Goal: Find specific page/section: Find specific page/section

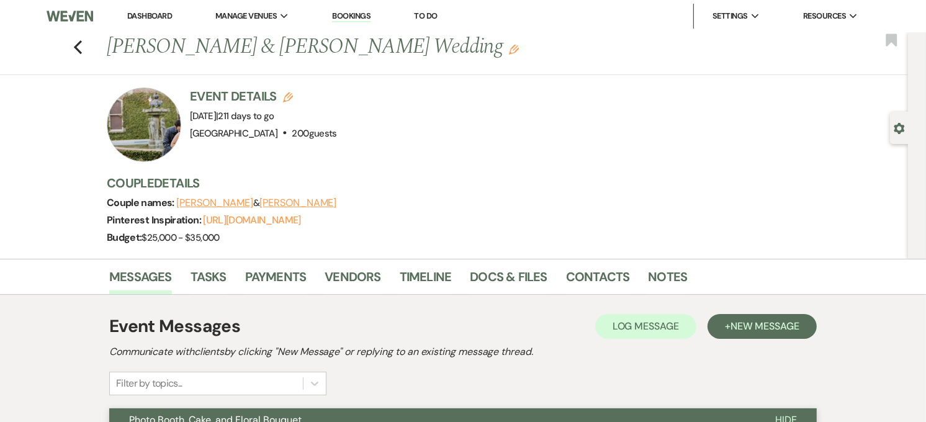
click at [138, 16] on link "Dashboard" at bounding box center [149, 16] width 45 height 11
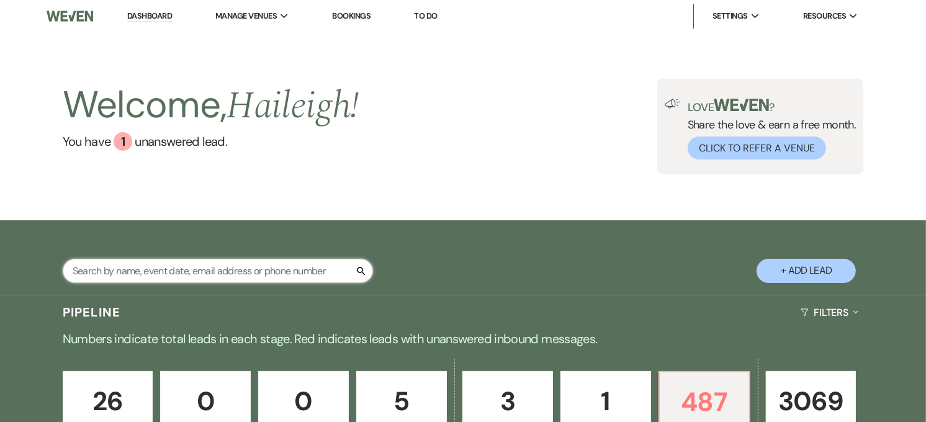
click at [183, 275] on input "text" at bounding box center [218, 271] width 310 height 24
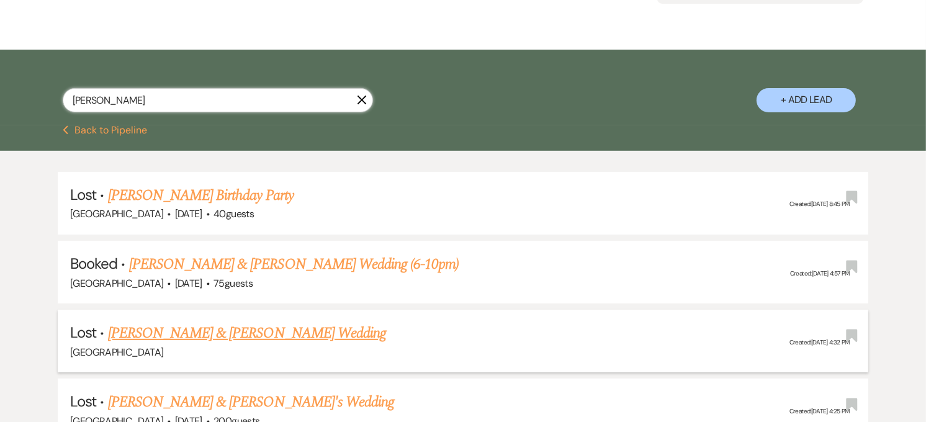
scroll to position [207, 0]
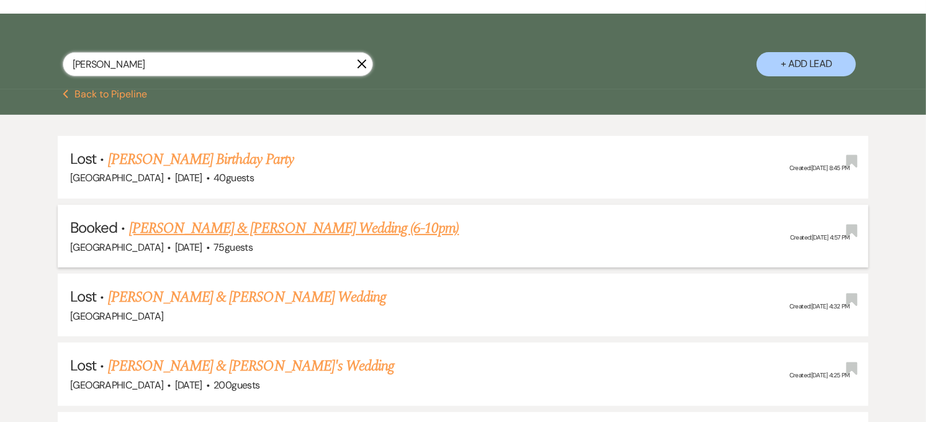
type input "[PERSON_NAME]"
click at [220, 226] on link "[PERSON_NAME] & [PERSON_NAME] Wedding (6-10pm)" at bounding box center [294, 228] width 330 height 22
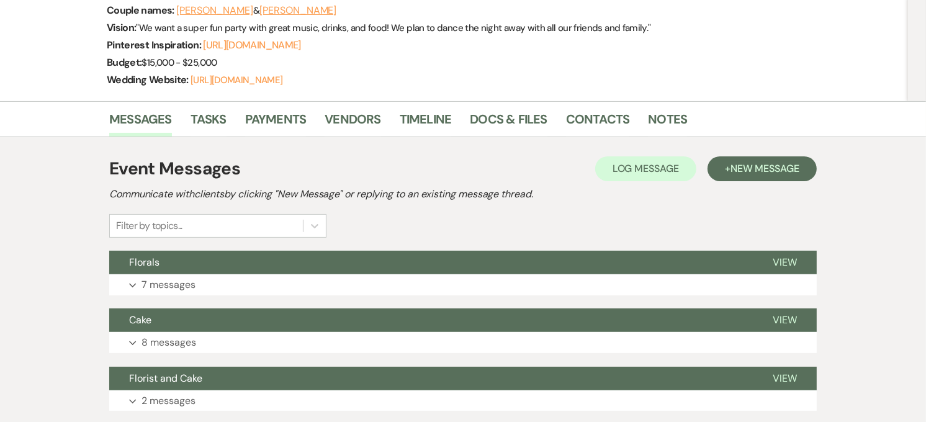
scroll to position [276, 0]
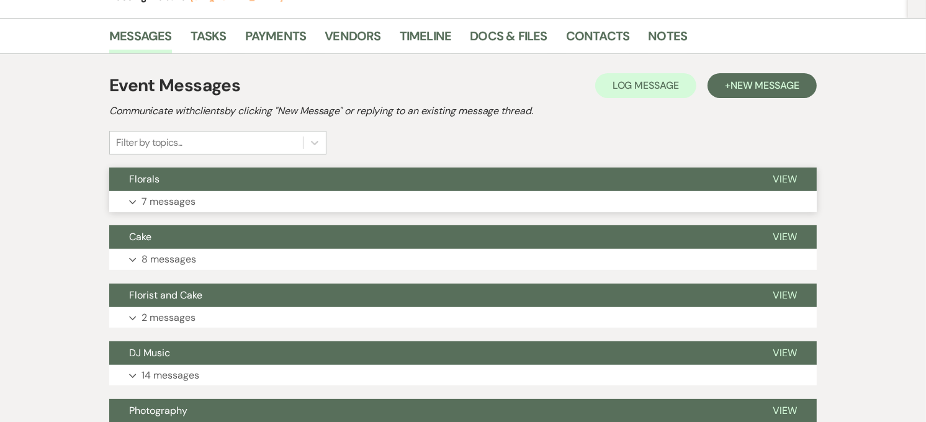
click at [215, 185] on button "Florals" at bounding box center [431, 180] width 644 height 24
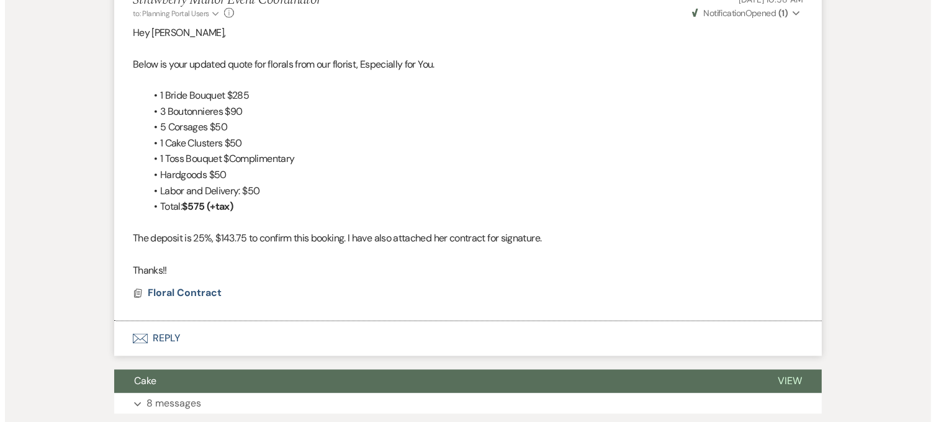
scroll to position [1933, 0]
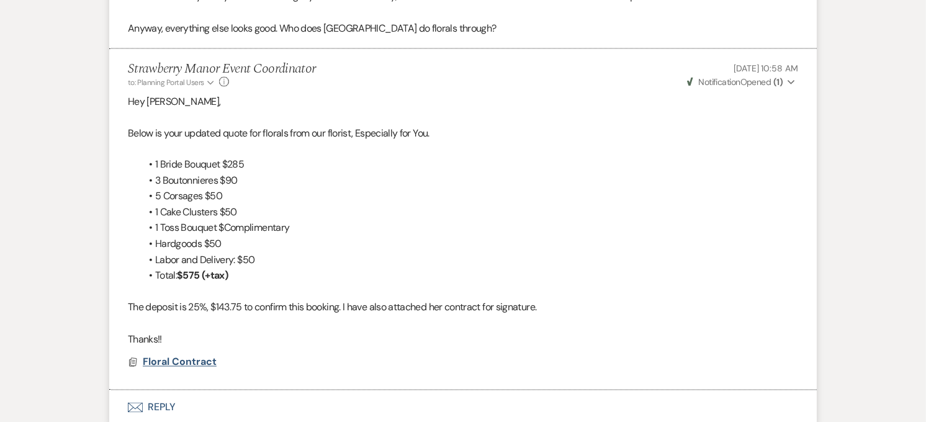
click at [169, 360] on span "Floral Contract" at bounding box center [180, 362] width 74 height 13
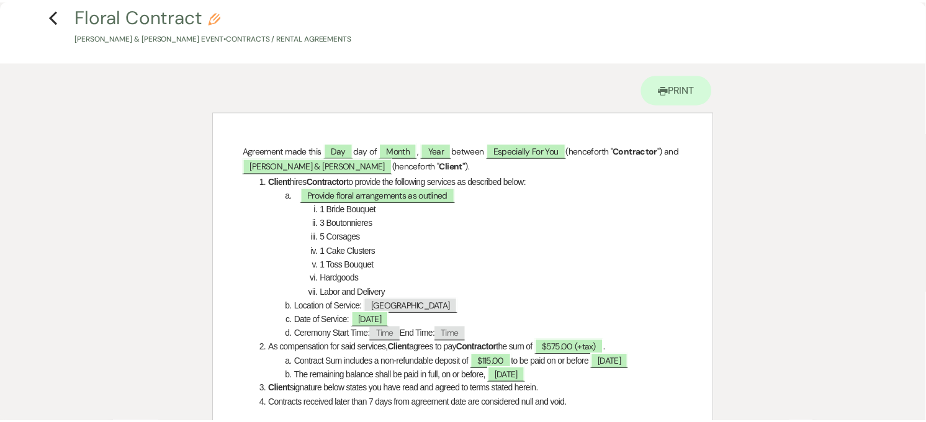
scroll to position [0, 0]
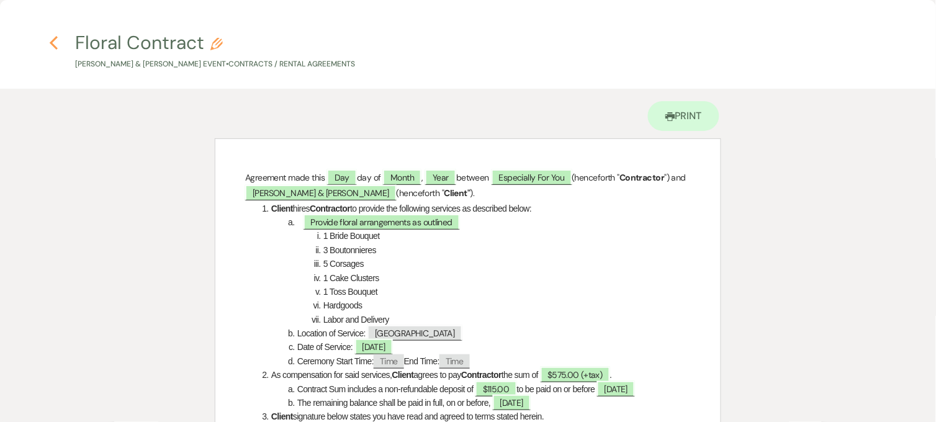
click at [51, 34] on button "Previous" at bounding box center [53, 42] width 9 height 16
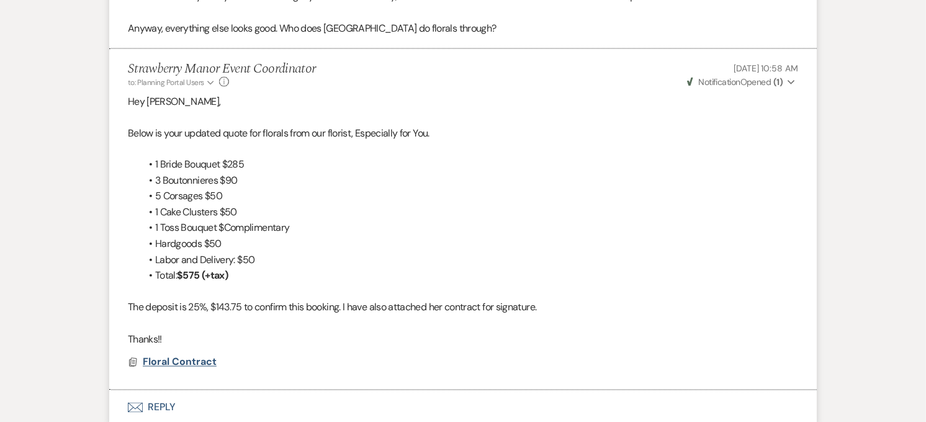
click at [199, 361] on span "Floral Contract" at bounding box center [180, 362] width 74 height 13
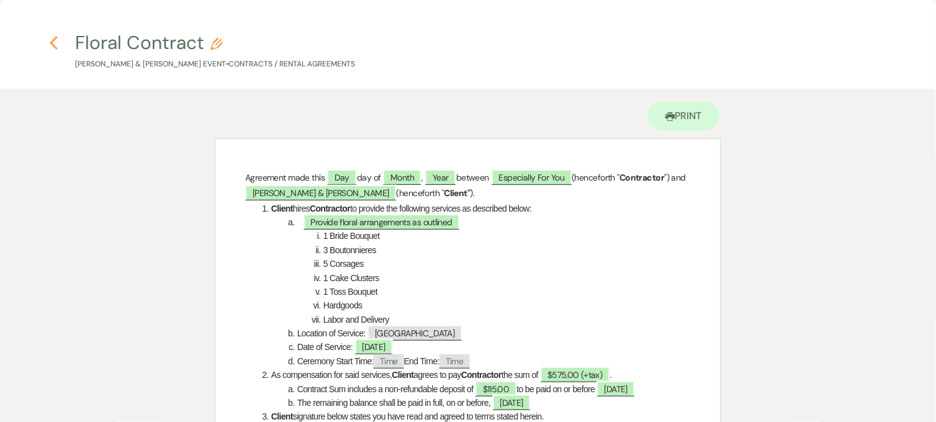
click at [52, 42] on use "button" at bounding box center [54, 43] width 8 height 14
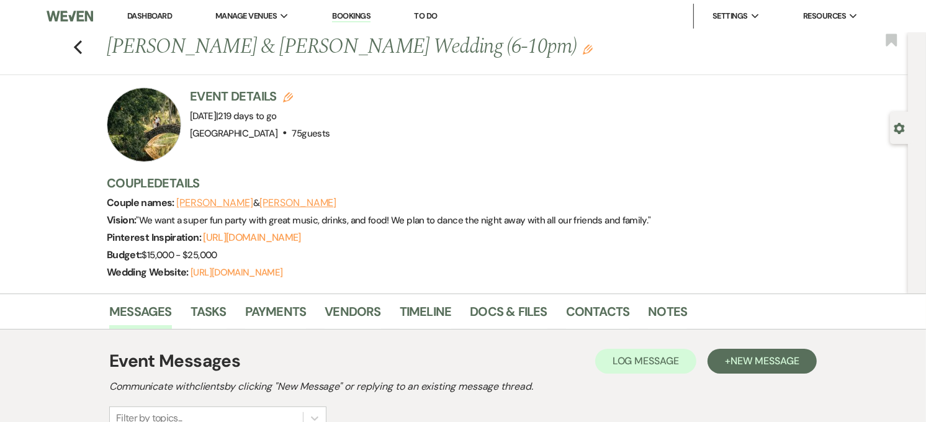
click at [142, 15] on link "Dashboard" at bounding box center [149, 16] width 45 height 11
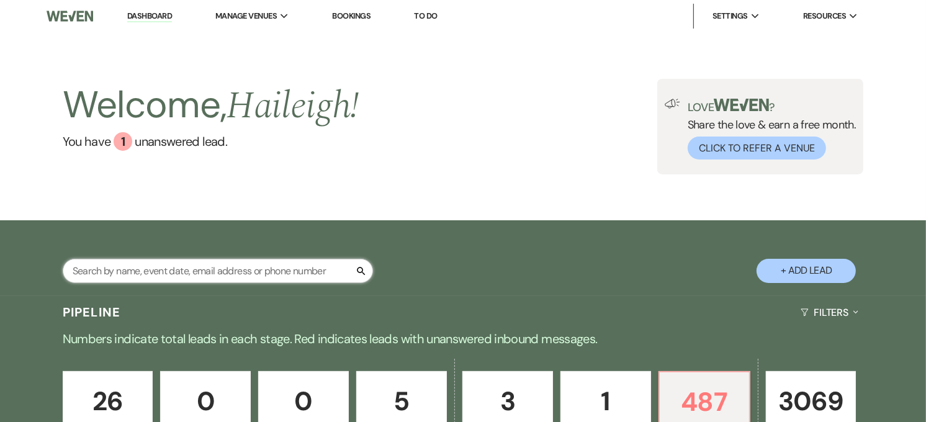
click at [181, 276] on input "text" at bounding box center [218, 271] width 310 height 24
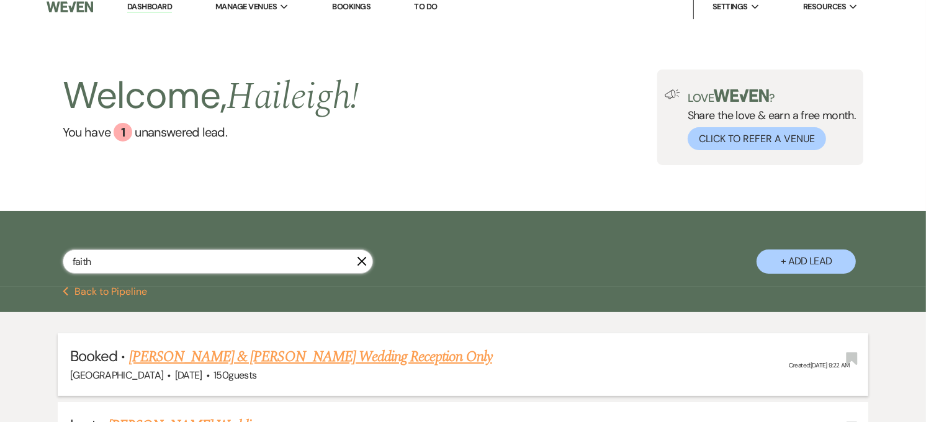
scroll to position [69, 0]
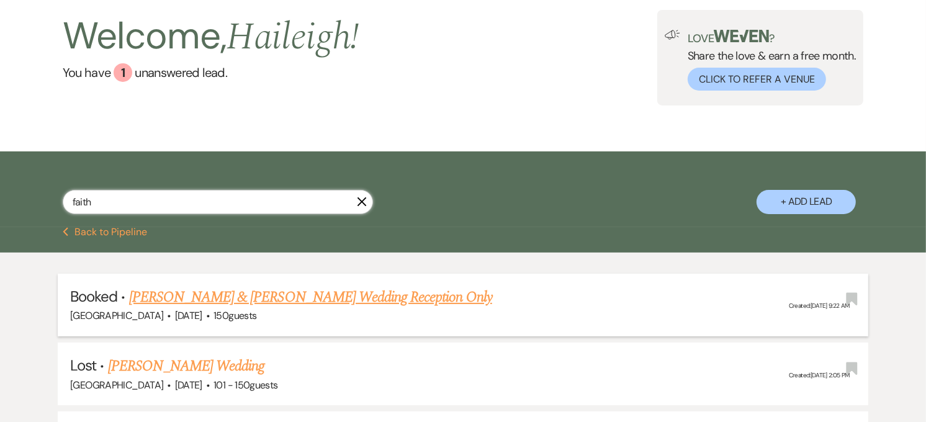
type input "faith"
click at [262, 298] on link "[PERSON_NAME] & [PERSON_NAME] Wedding Reception Only" at bounding box center [310, 297] width 363 height 22
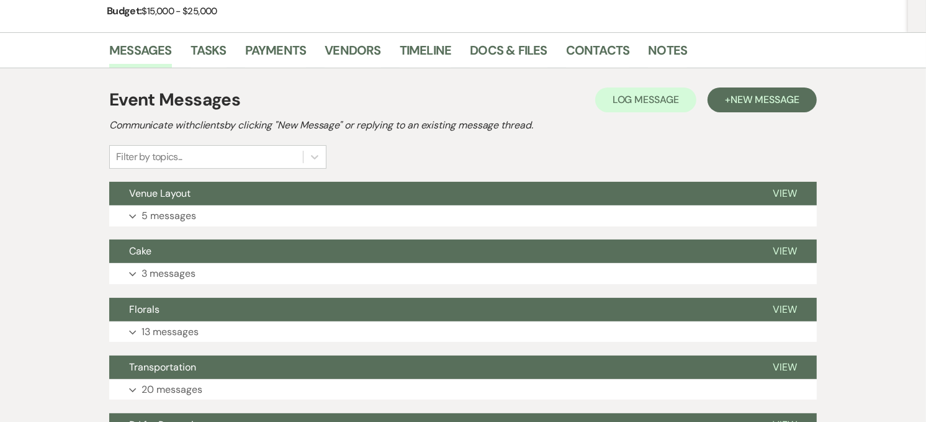
scroll to position [414, 0]
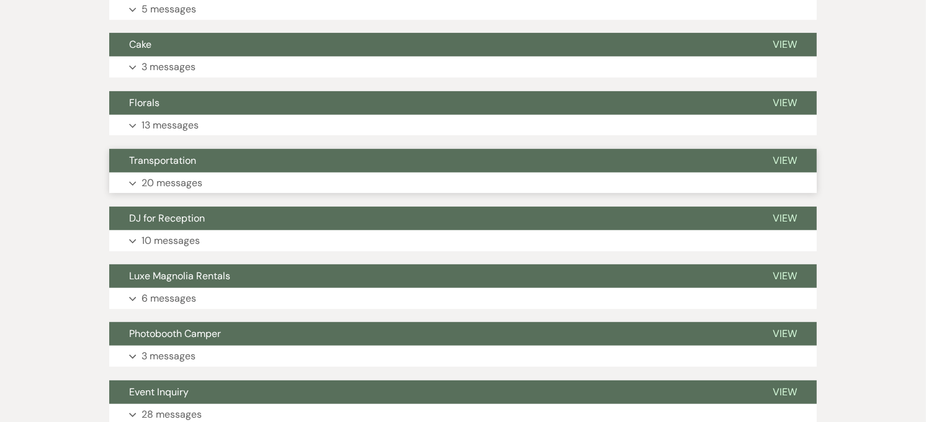
click at [189, 183] on p "20 messages" at bounding box center [172, 183] width 61 height 16
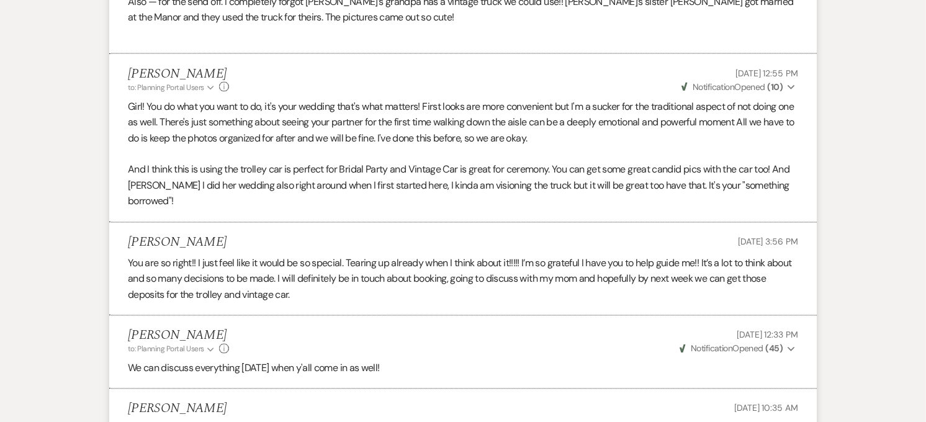
scroll to position [1932, 0]
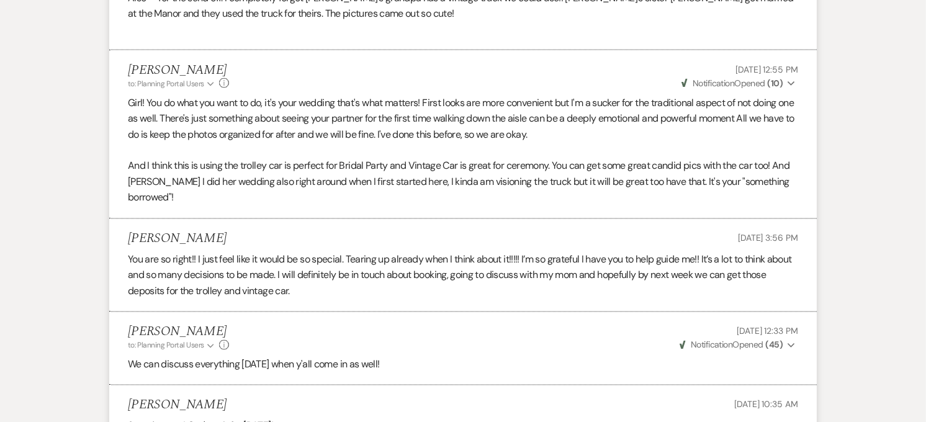
click at [351, 292] on p "You are so right!! I just feel like it would be so special. Tearing up already …" at bounding box center [463, 276] width 671 height 48
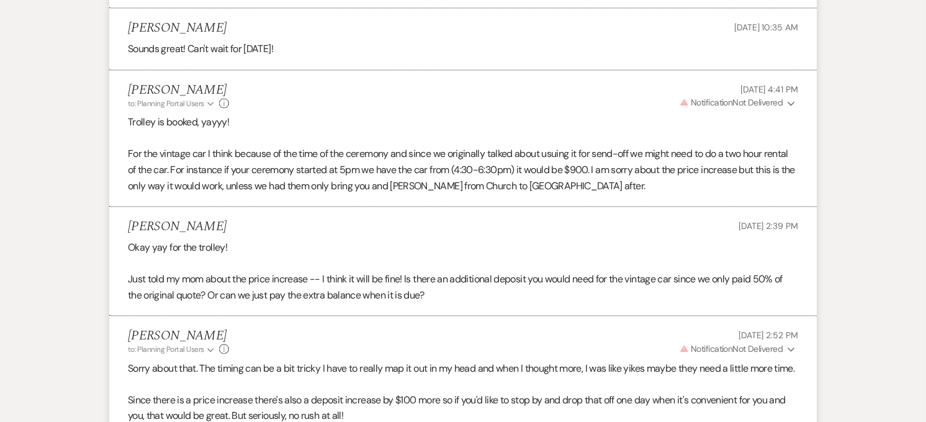
scroll to position [2346, 0]
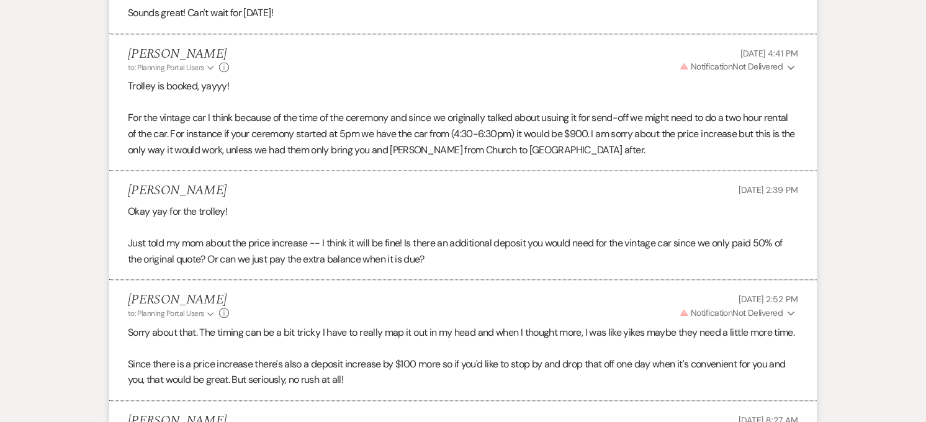
click at [419, 201] on li "Faith Hebert Jun 26, 2025, 2:39 PM Okay yay for the trolley! Just told my mom a…" at bounding box center [463, 225] width 708 height 109
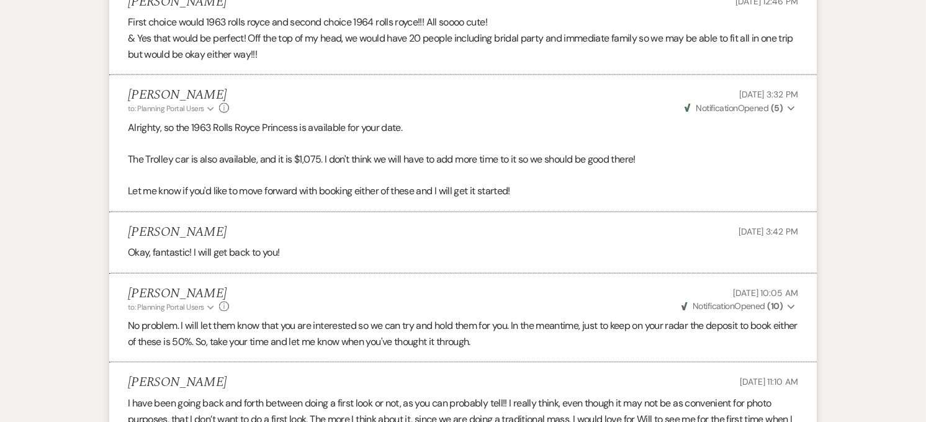
scroll to position [1380, 0]
